Goal: Task Accomplishment & Management: Use online tool/utility

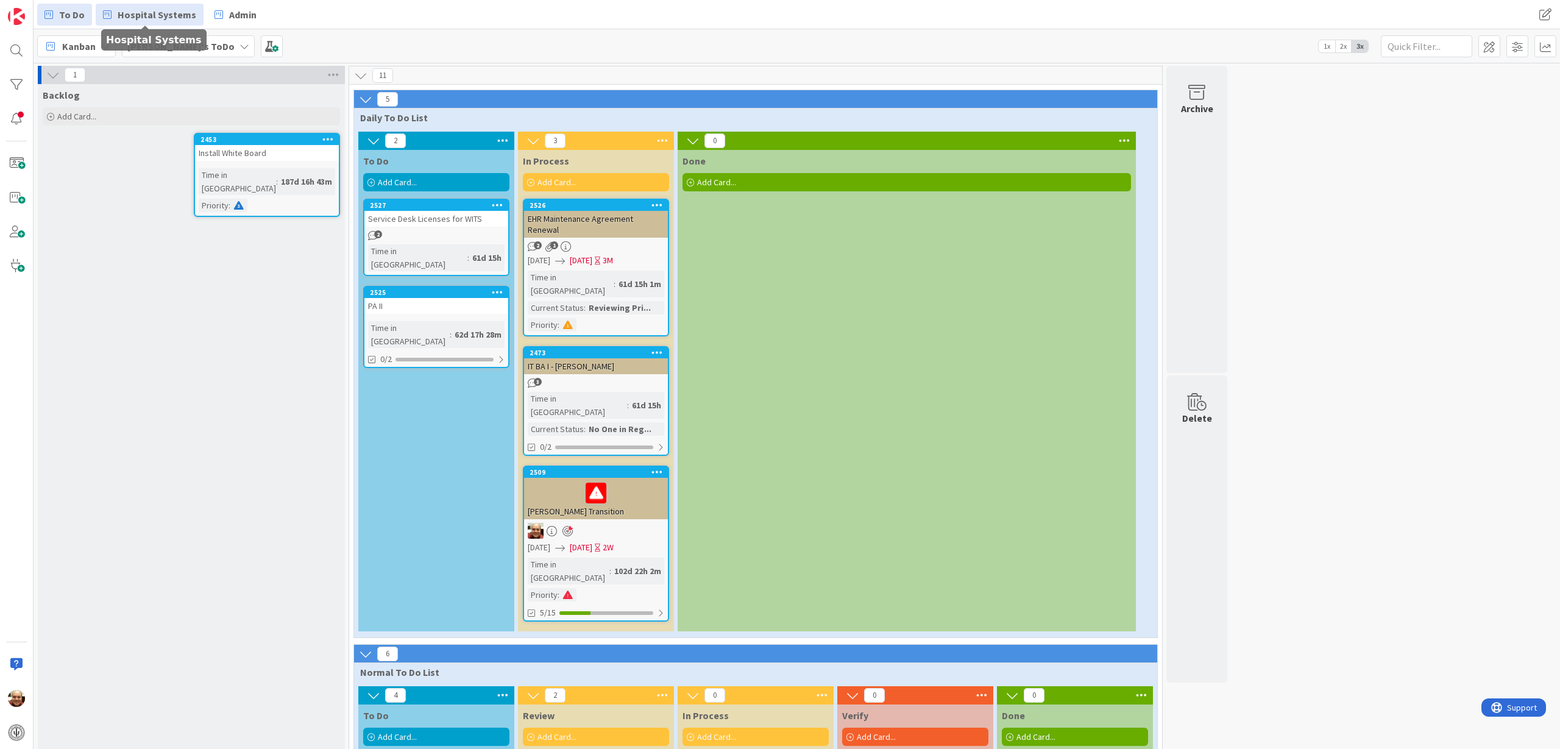
click at [170, 13] on span "Hospital Systems" at bounding box center [157, 14] width 79 height 15
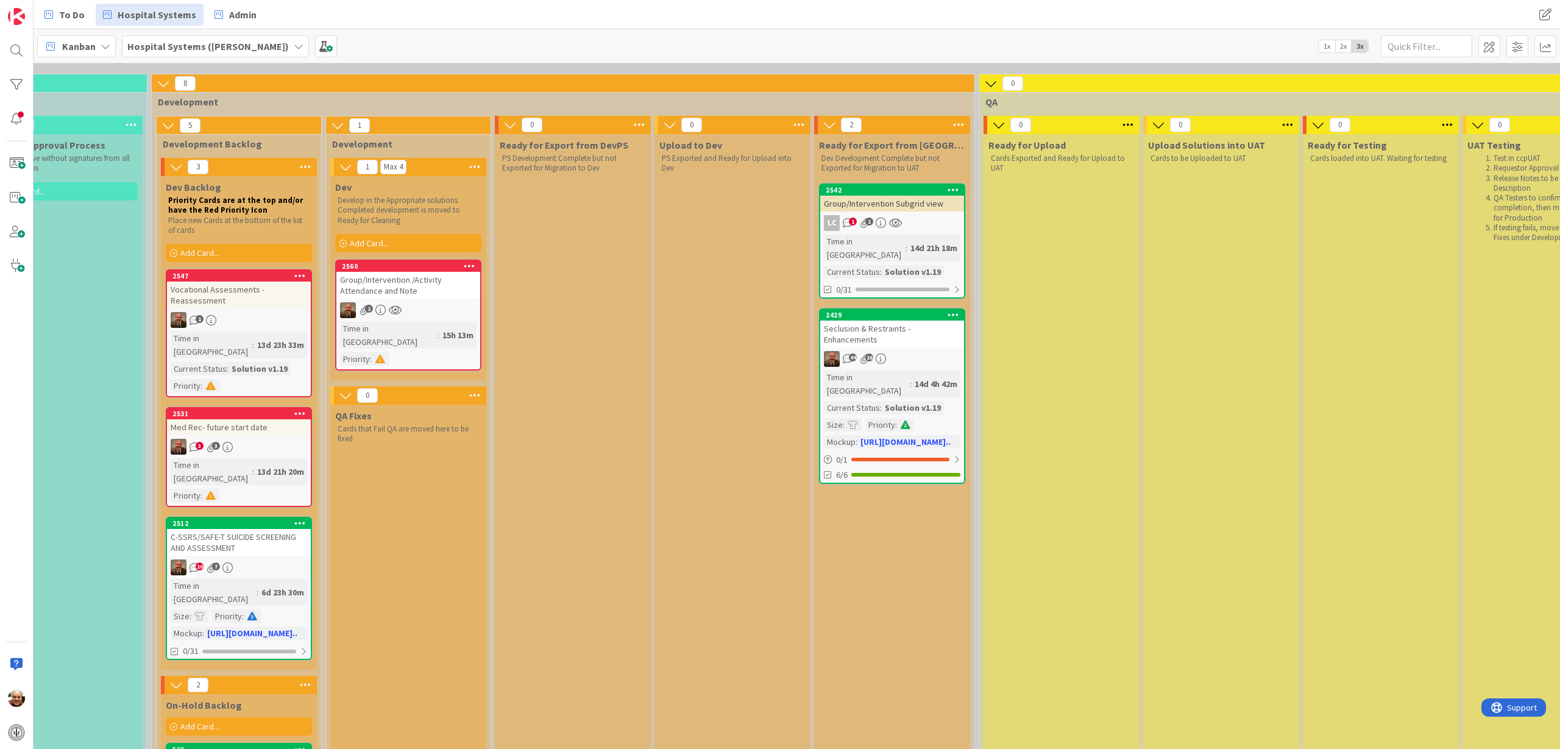
scroll to position [76, 797]
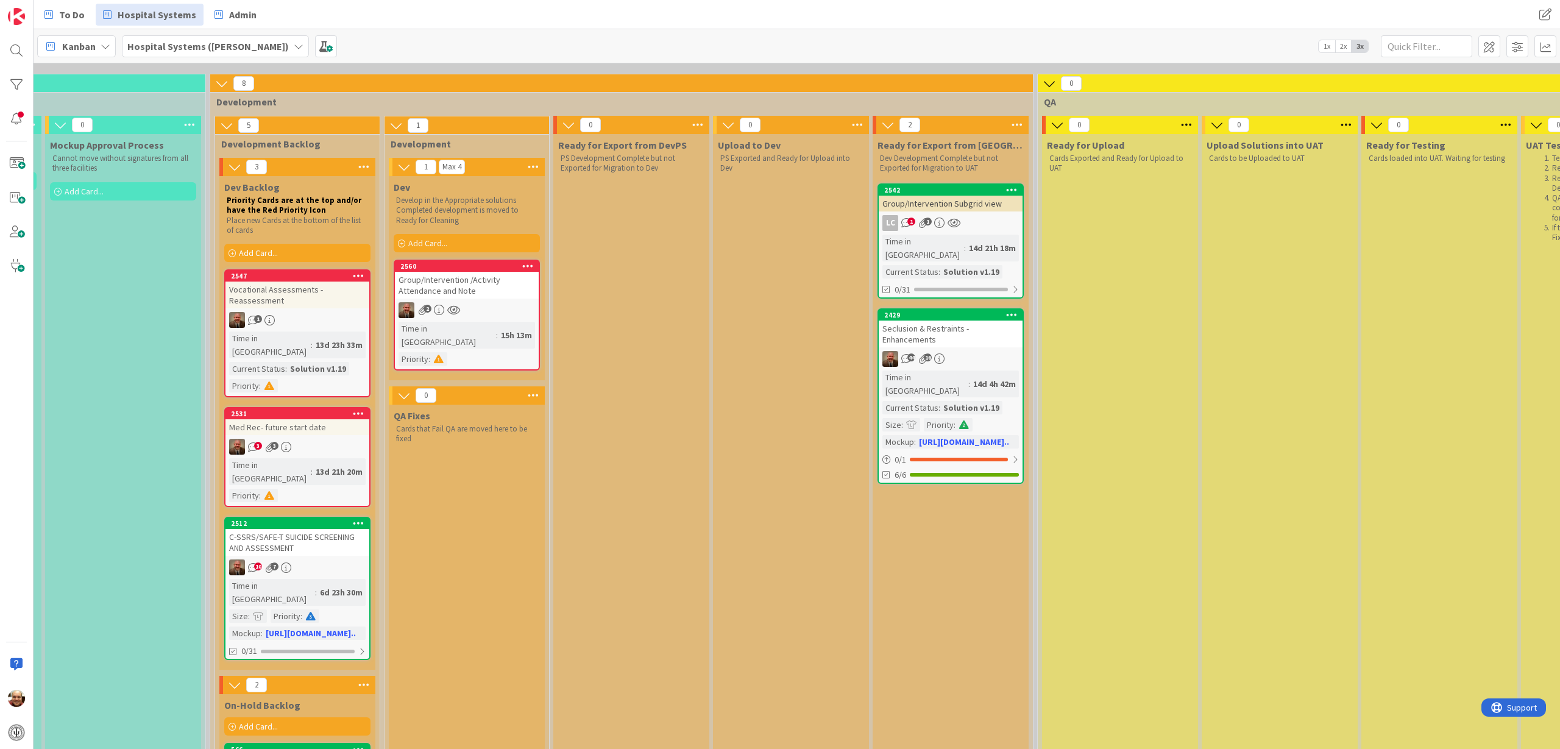
click at [952, 204] on div "Group/Intervention Subgrid view" at bounding box center [951, 204] width 144 height 16
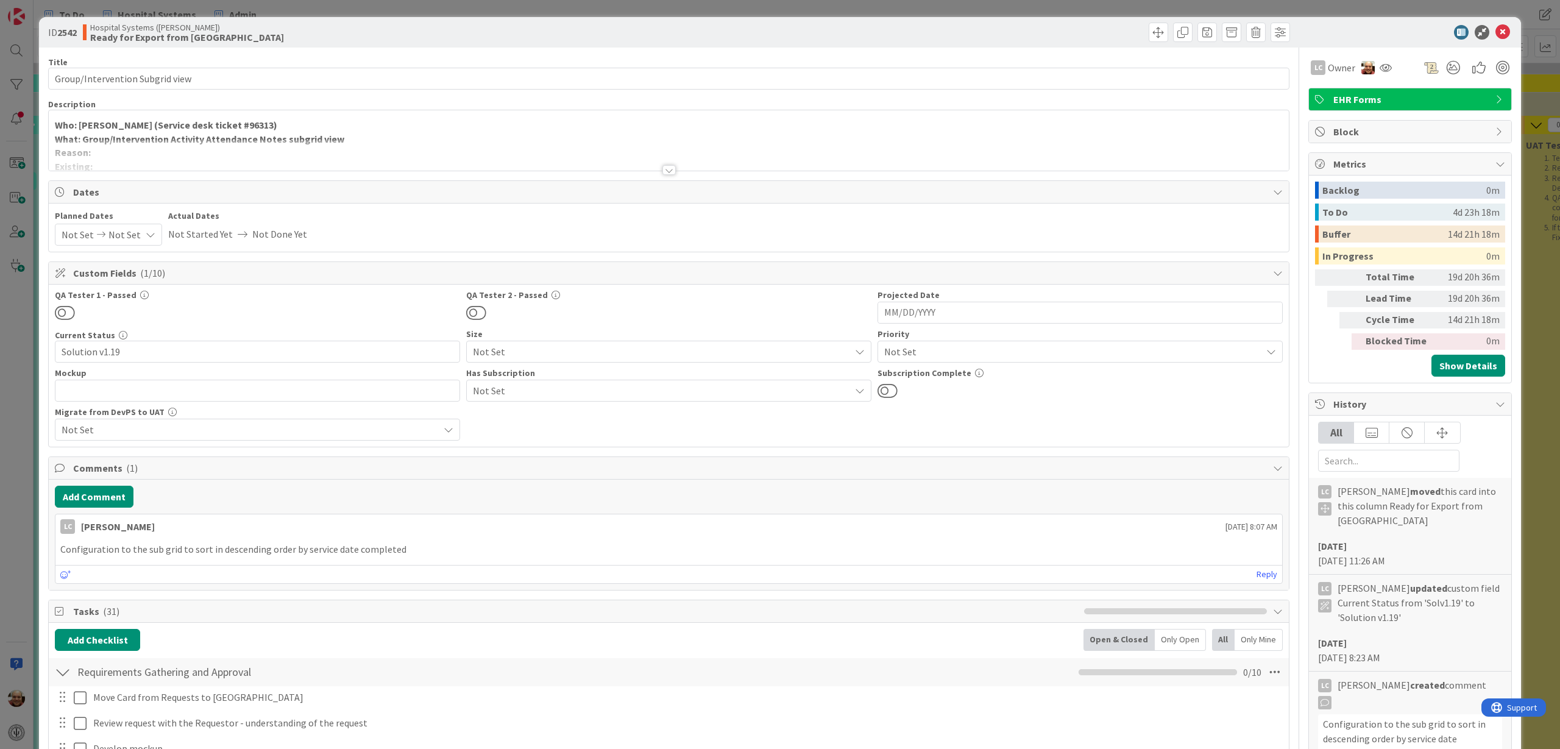
click at [664, 169] on div at bounding box center [668, 170] width 13 height 10
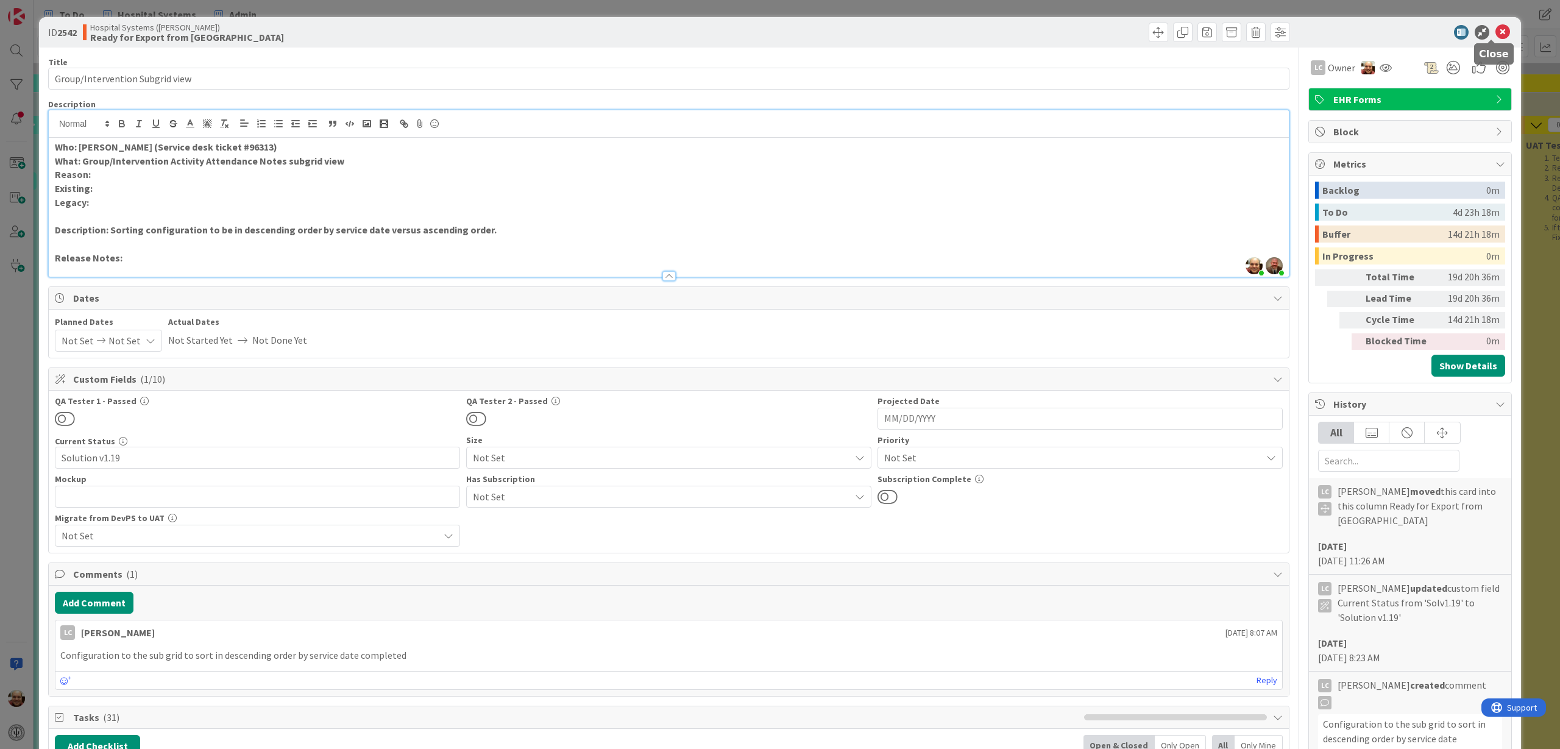
click at [1495, 30] on icon at bounding box center [1502, 32] width 15 height 15
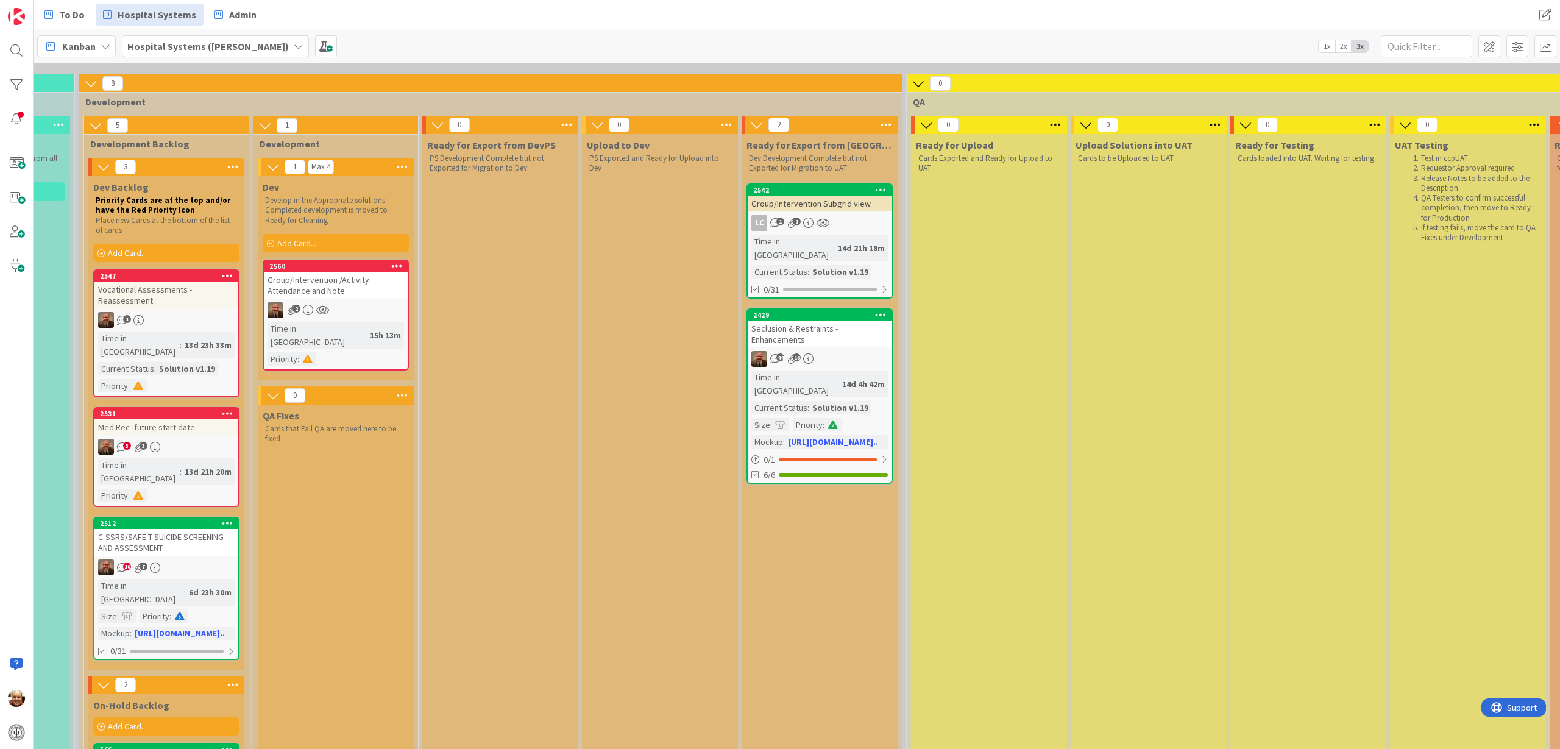
scroll to position [76, 970]
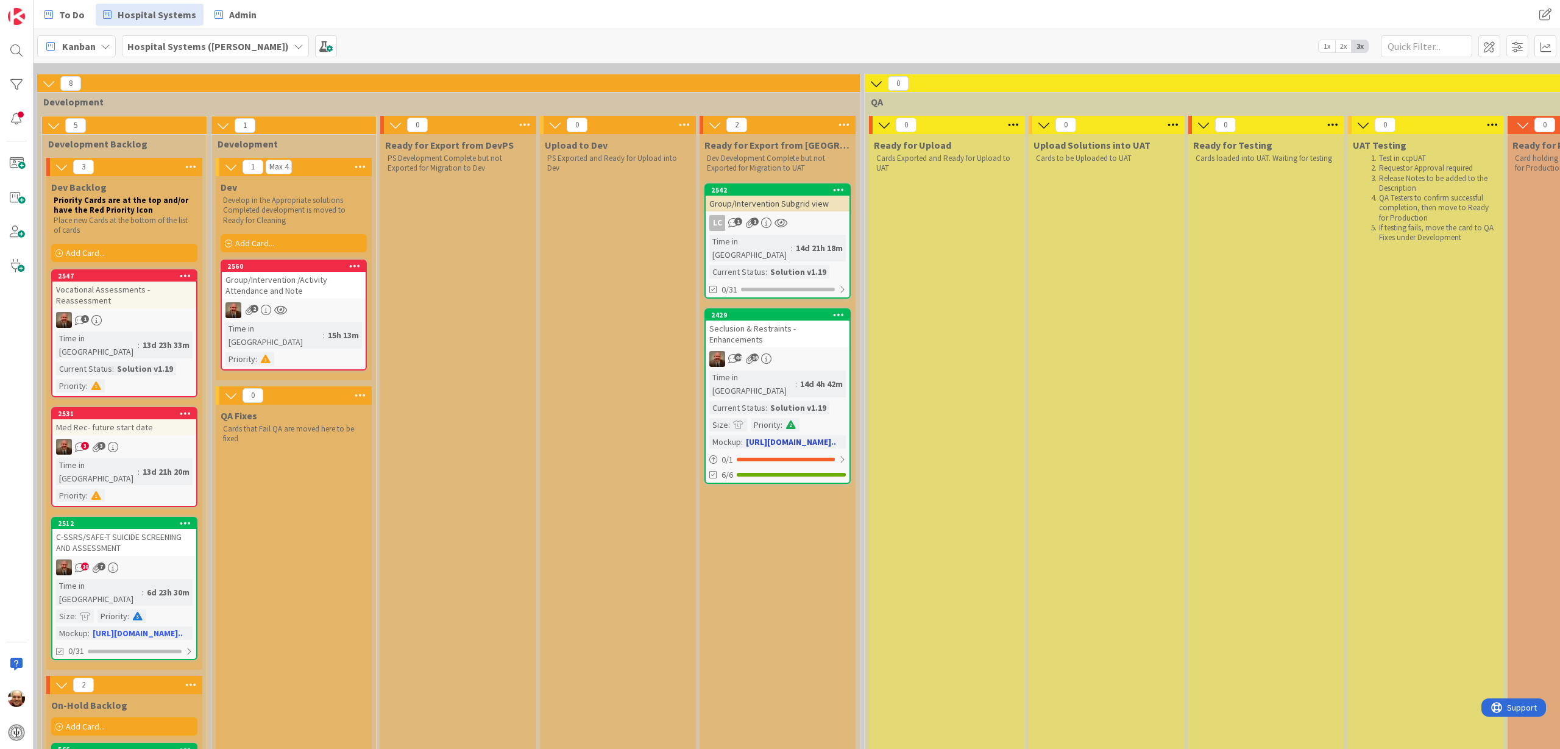
click at [774, 310] on div "2429" at bounding box center [778, 315] width 144 height 11
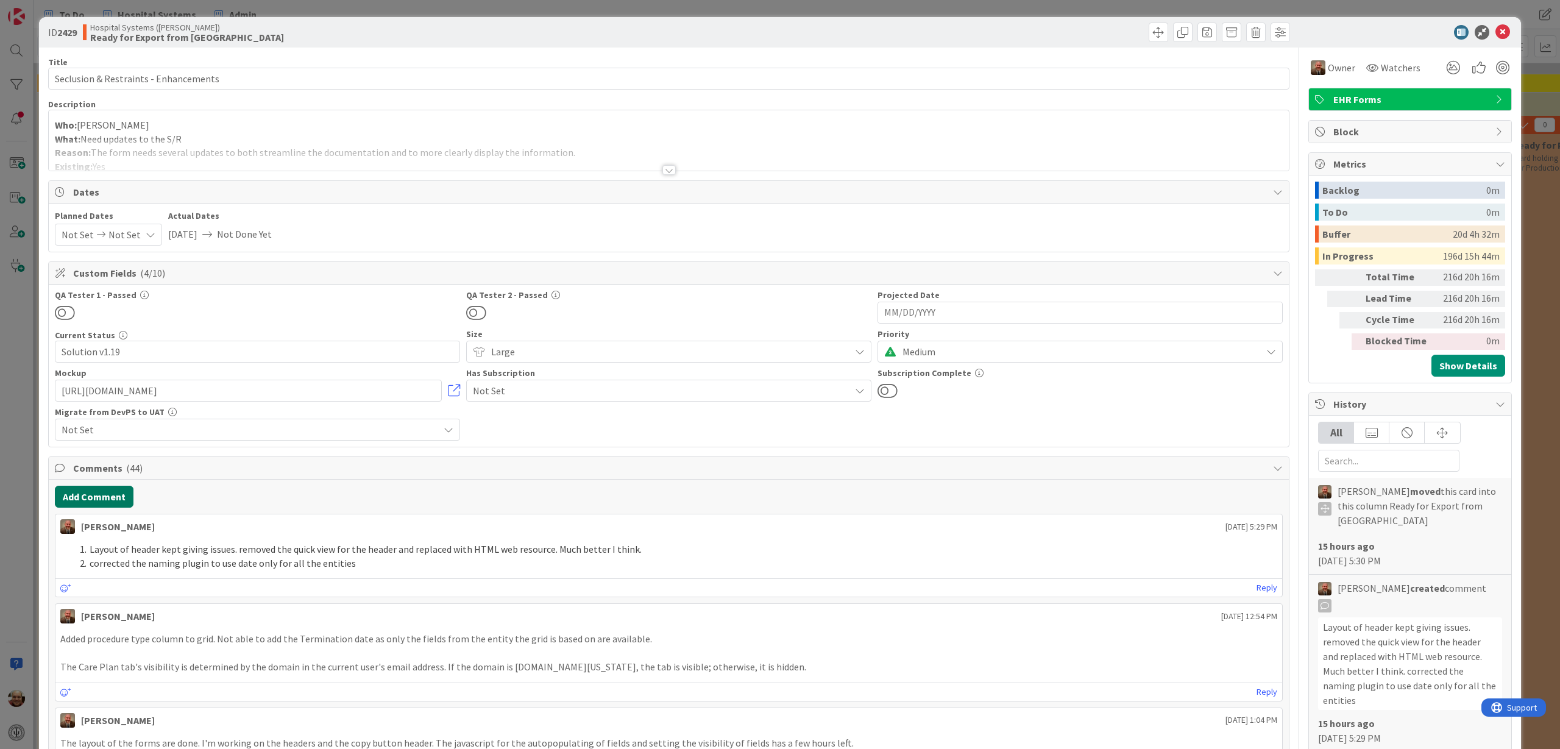
click at [97, 495] on button "Add Comment" at bounding box center [94, 497] width 79 height 22
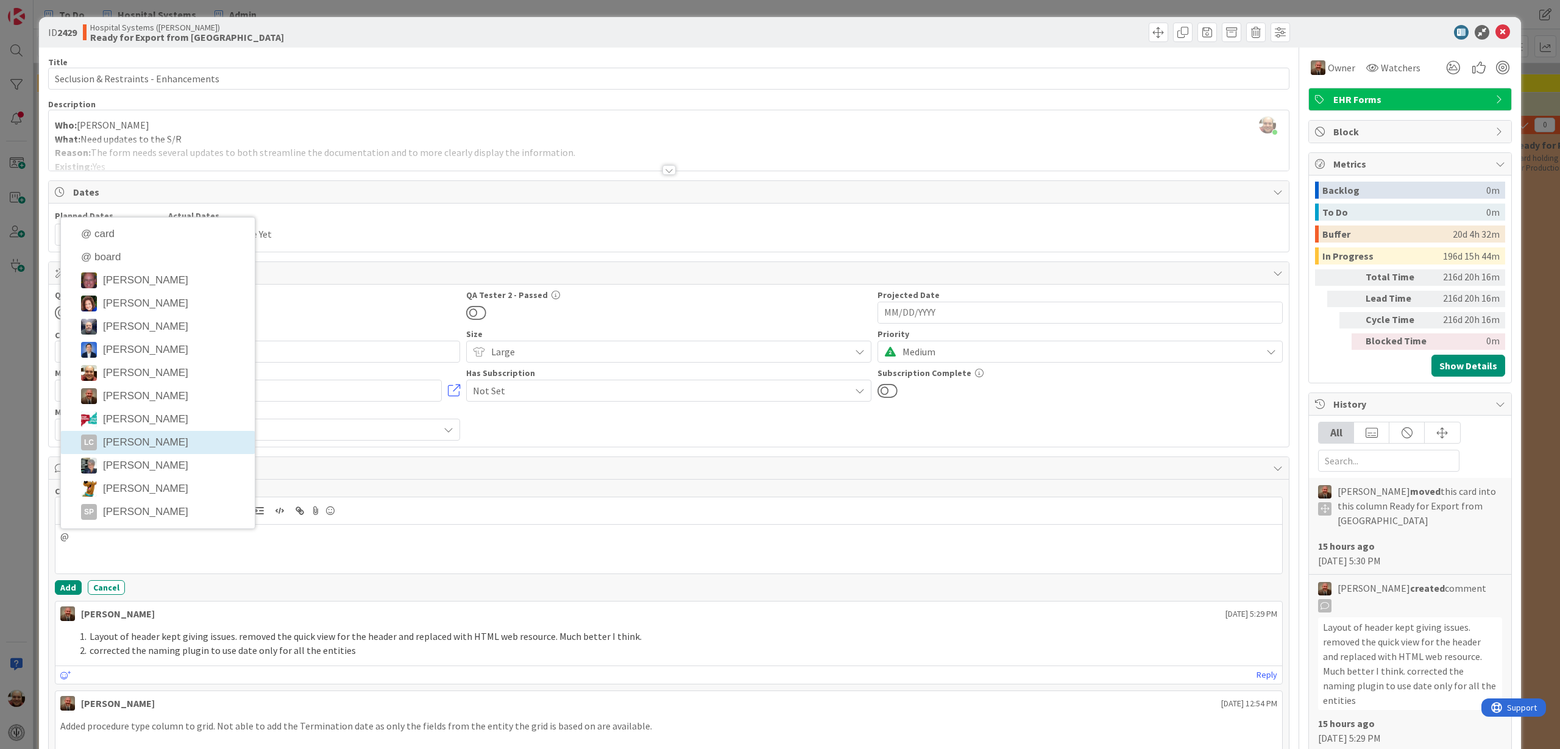
click at [132, 441] on li "LC [PERSON_NAME]" at bounding box center [158, 442] width 194 height 23
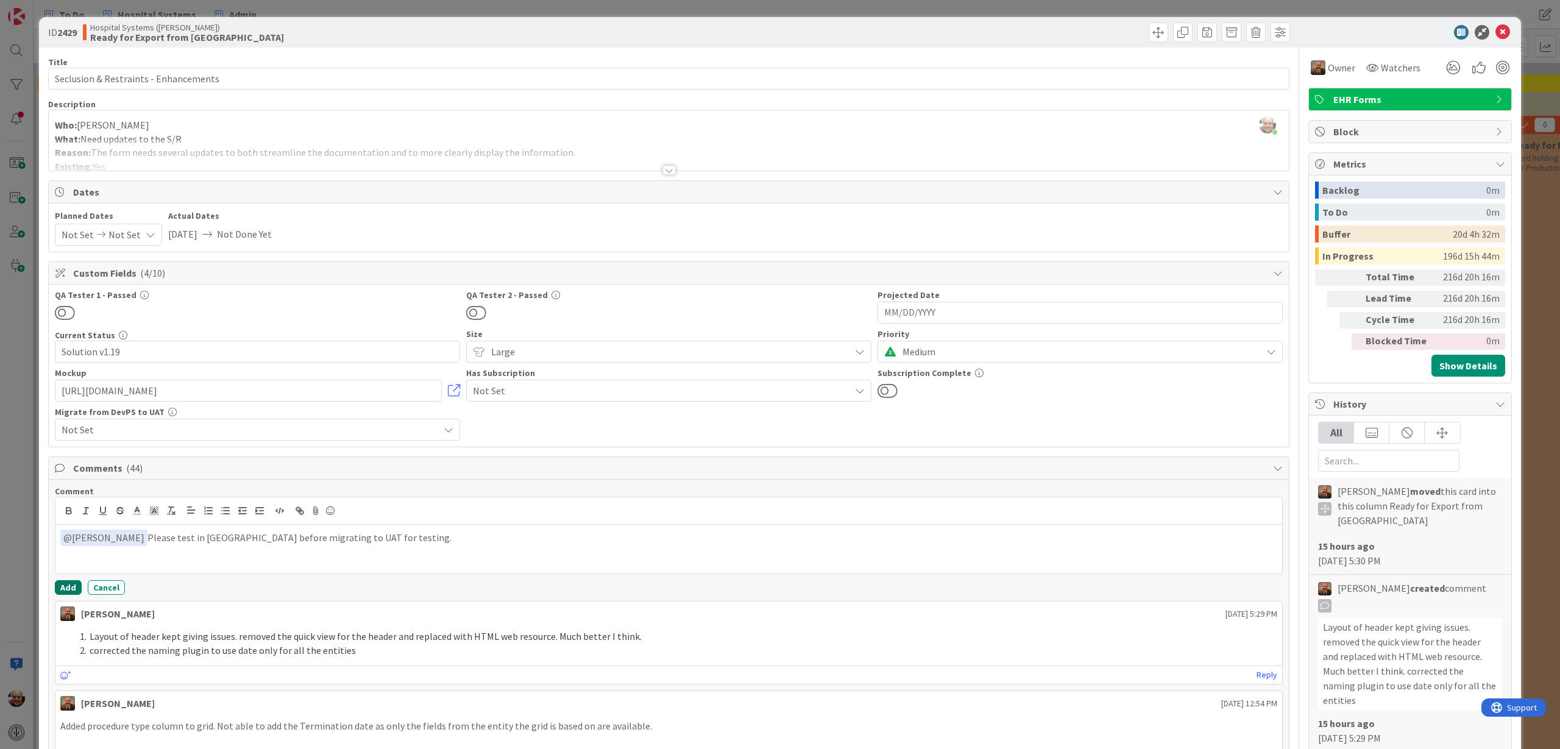
click at [61, 584] on button "Add" at bounding box center [68, 587] width 27 height 15
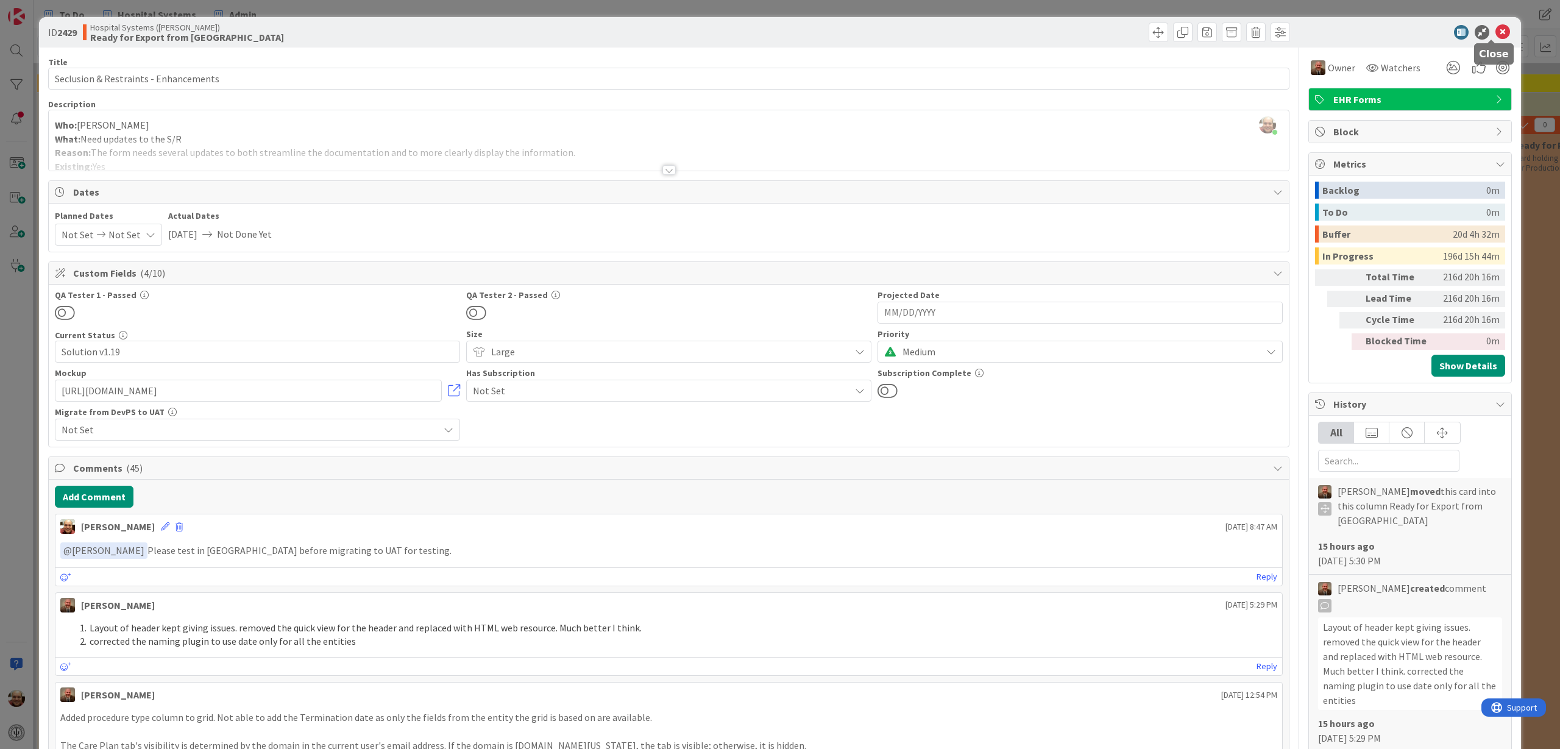
click at [1495, 29] on icon at bounding box center [1502, 32] width 15 height 15
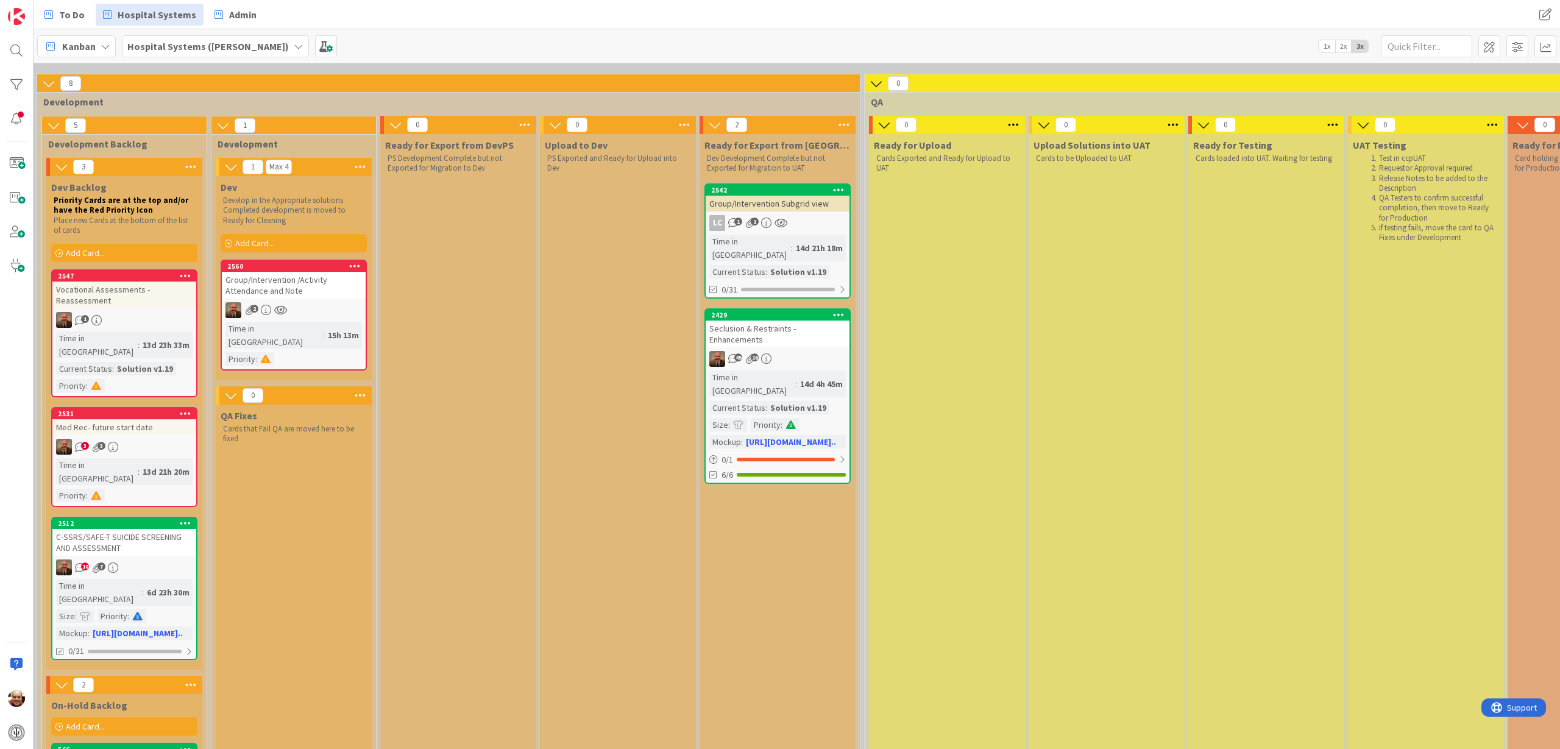
click at [285, 302] on div "2" at bounding box center [294, 310] width 144 height 16
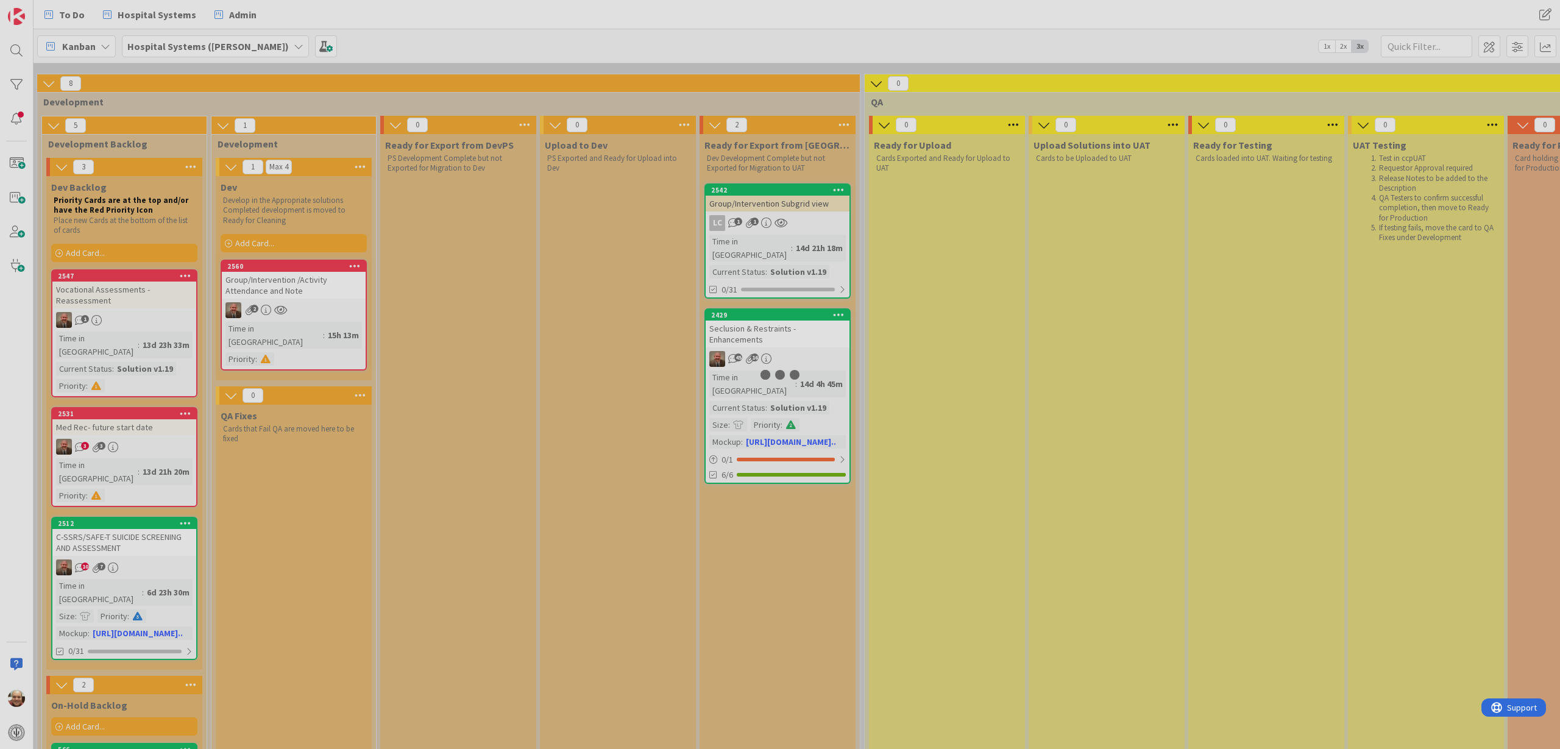
click at [285, 302] on div at bounding box center [780, 374] width 1560 height 749
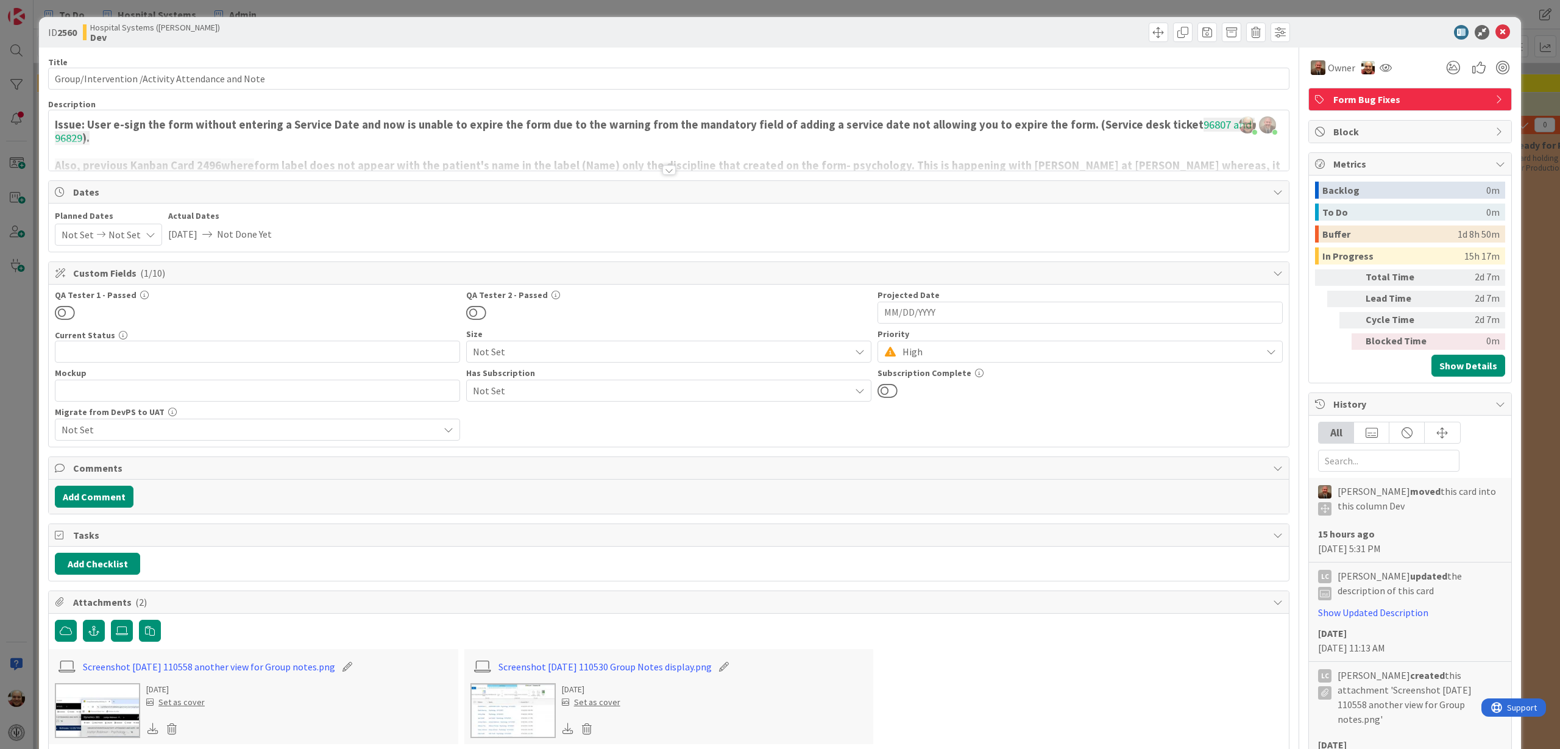
click at [667, 169] on div at bounding box center [668, 170] width 13 height 10
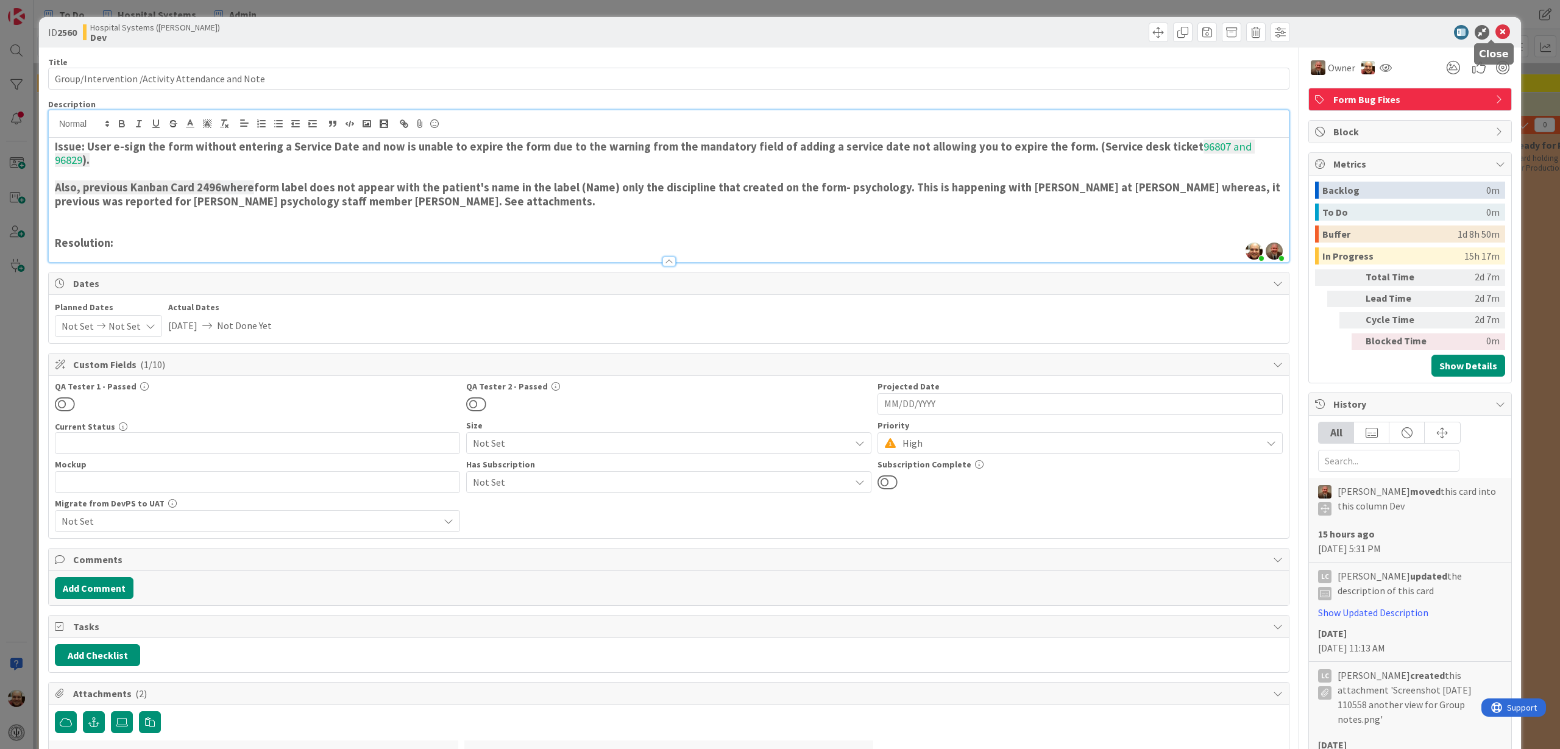
click at [1495, 30] on icon at bounding box center [1502, 32] width 15 height 15
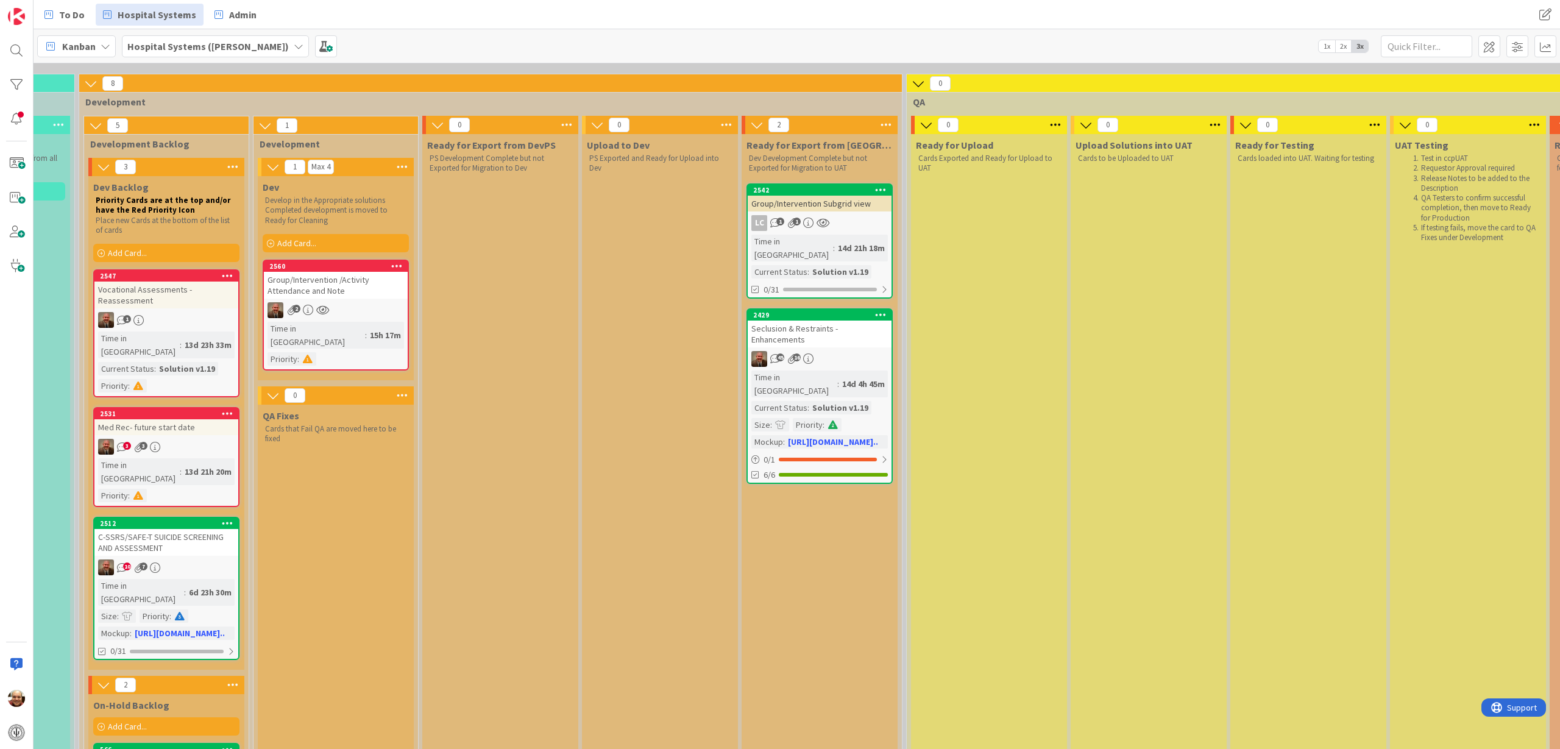
scroll to position [76, 955]
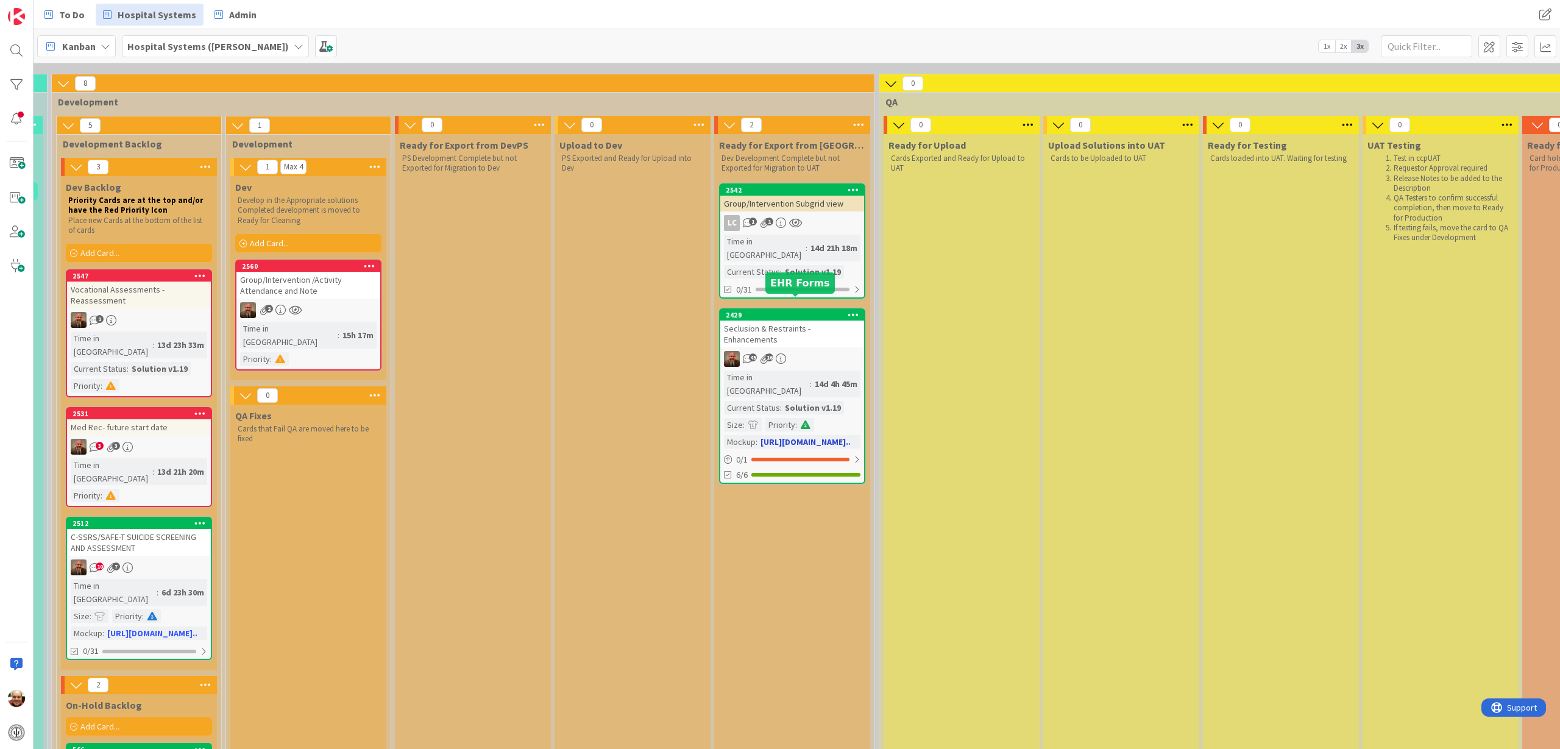
click at [810, 311] on div "2429" at bounding box center [795, 315] width 138 height 9
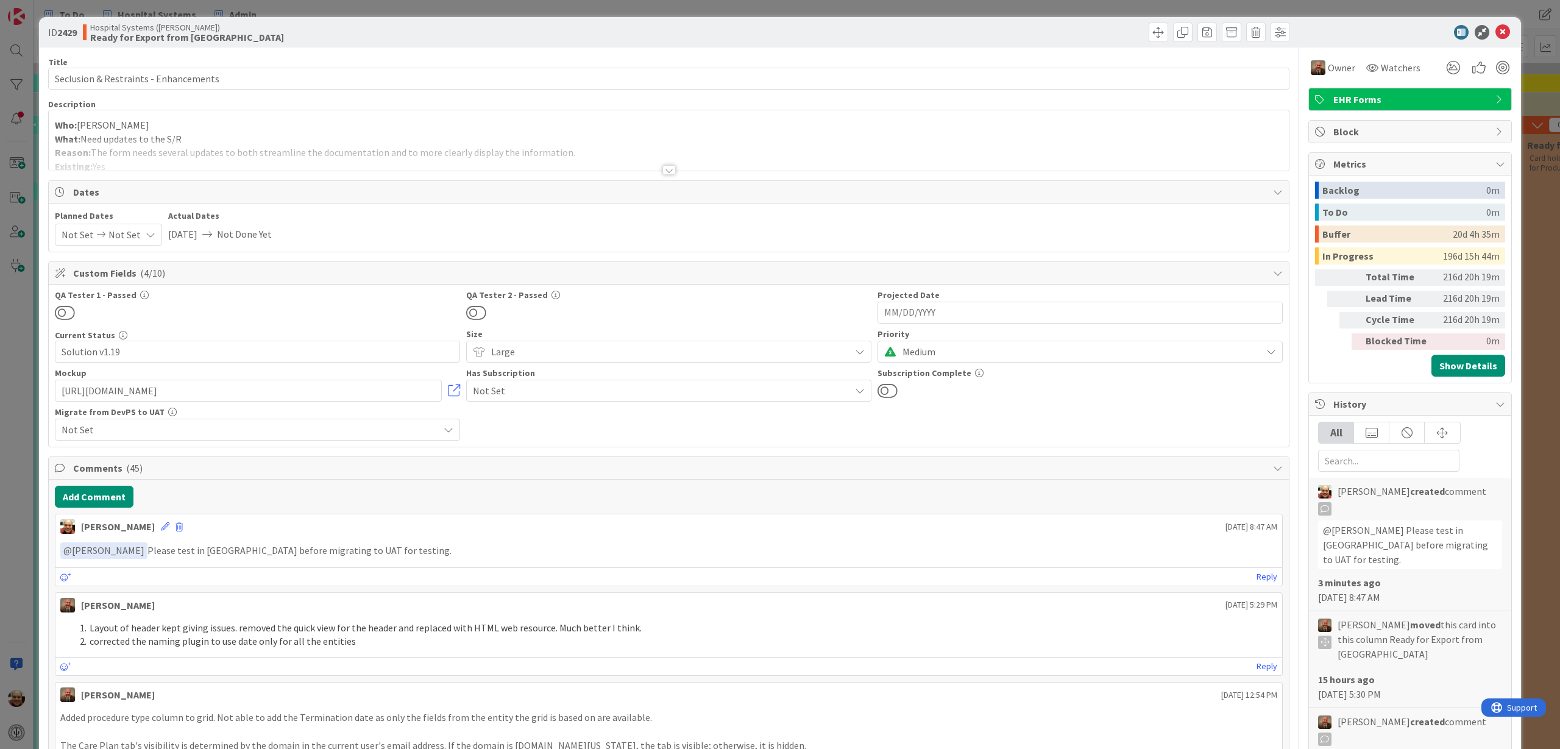
click at [662, 169] on div at bounding box center [668, 170] width 13 height 10
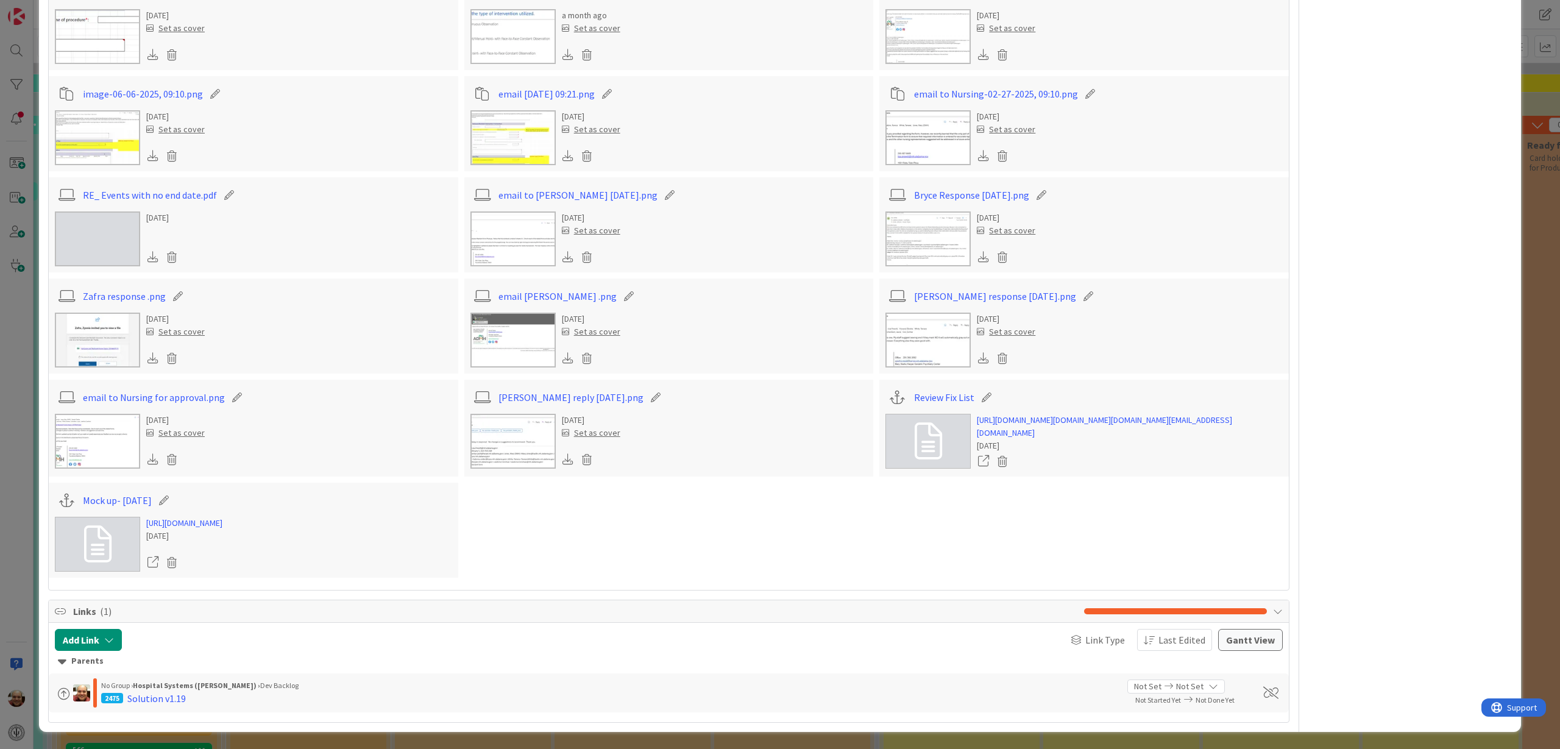
scroll to position [4875, 0]
click at [207, 517] on link "[URL][DOMAIN_NAME]" at bounding box center [184, 523] width 76 height 13
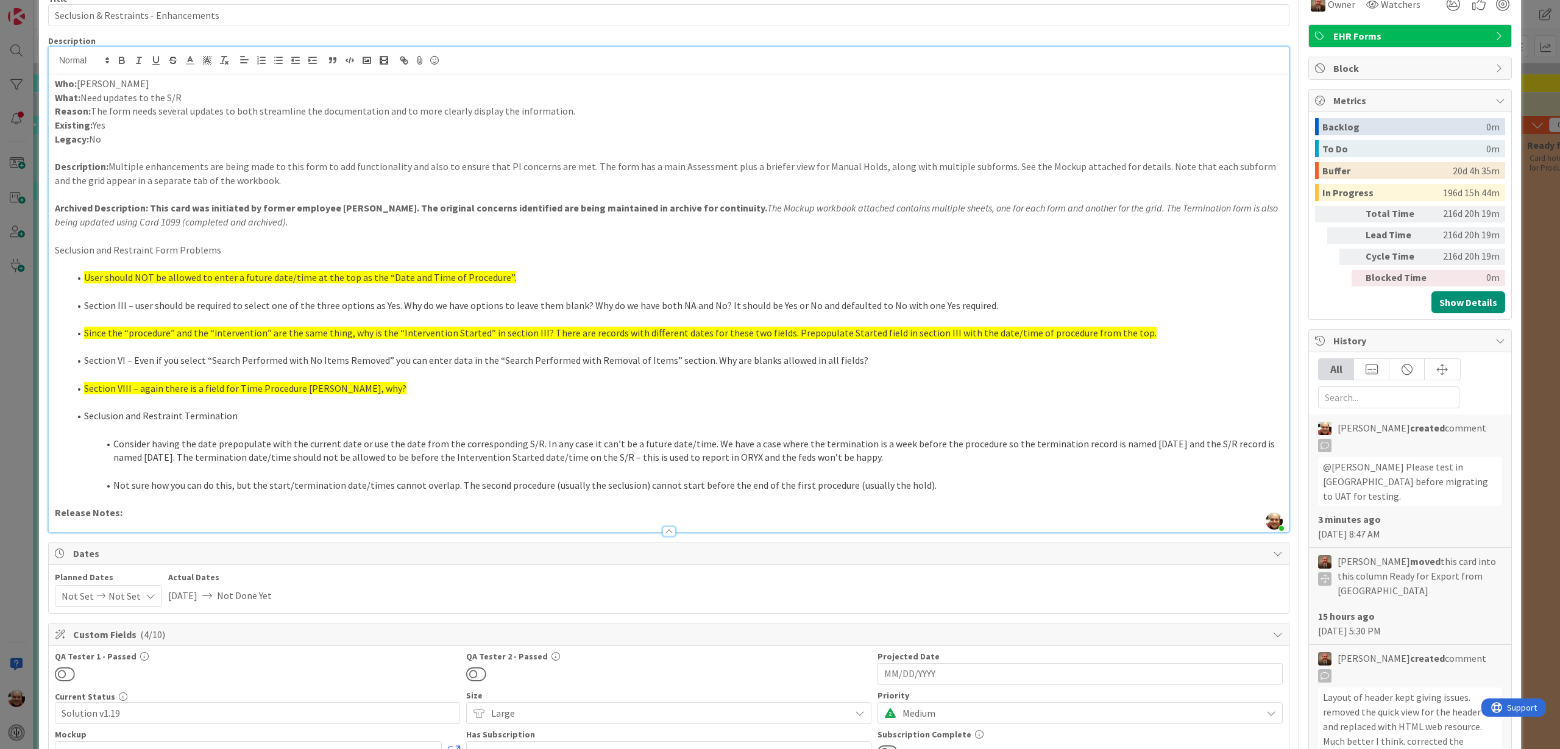
scroll to position [0, 0]
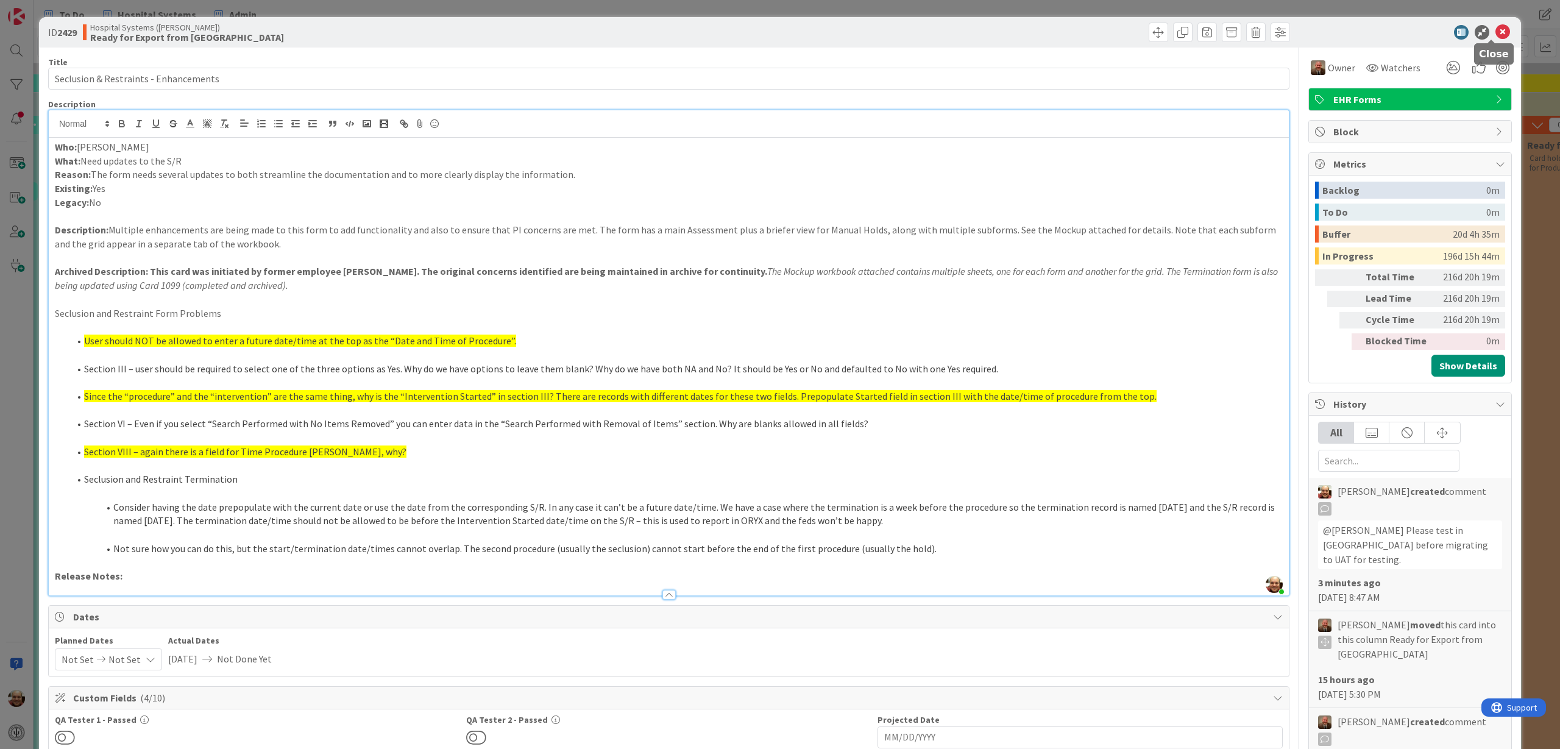
click at [1495, 30] on icon at bounding box center [1502, 32] width 15 height 15
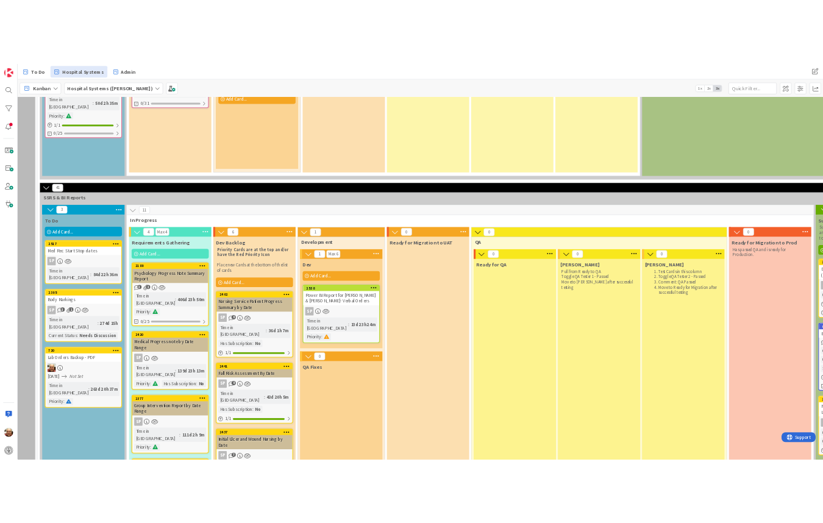
scroll to position [1447, 147]
